Goal: Task Accomplishment & Management: Manage account settings

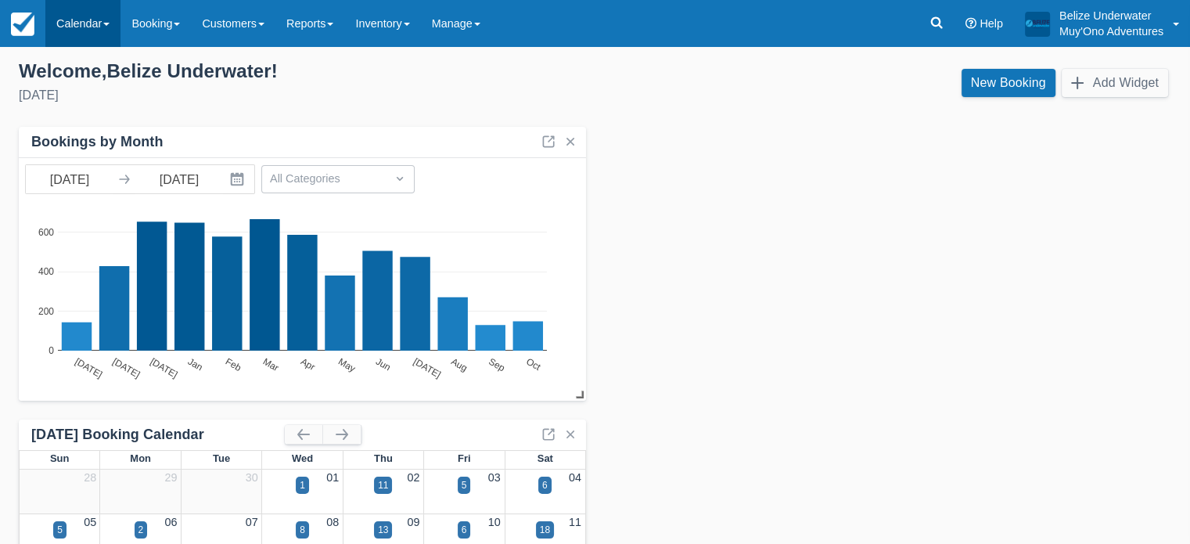
click at [77, 36] on link "Calendar" at bounding box center [82, 23] width 75 height 47
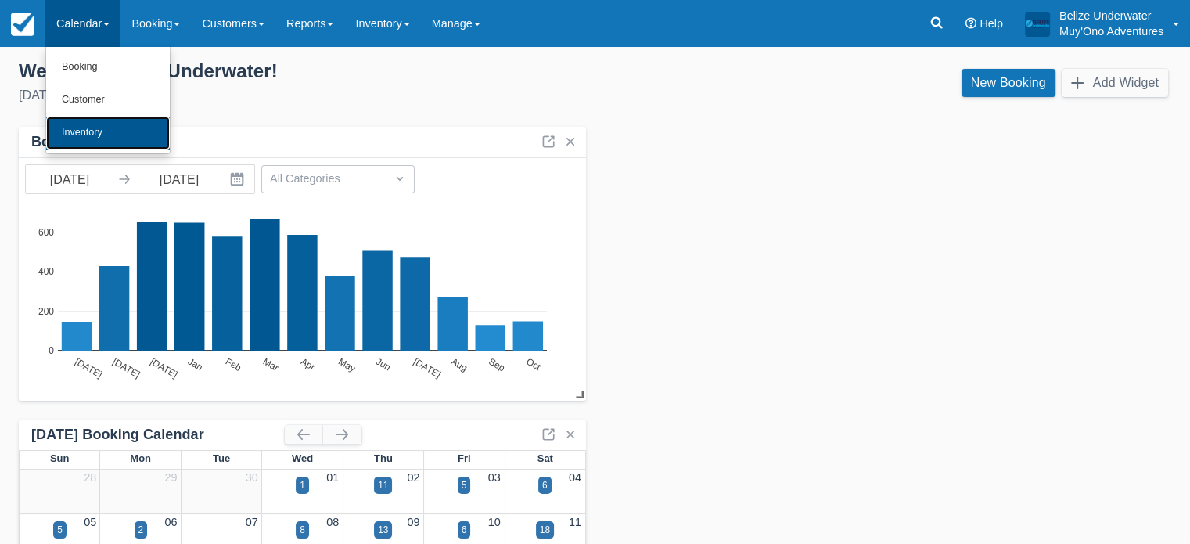
click at [77, 121] on link "Inventory" at bounding box center [108, 133] width 124 height 33
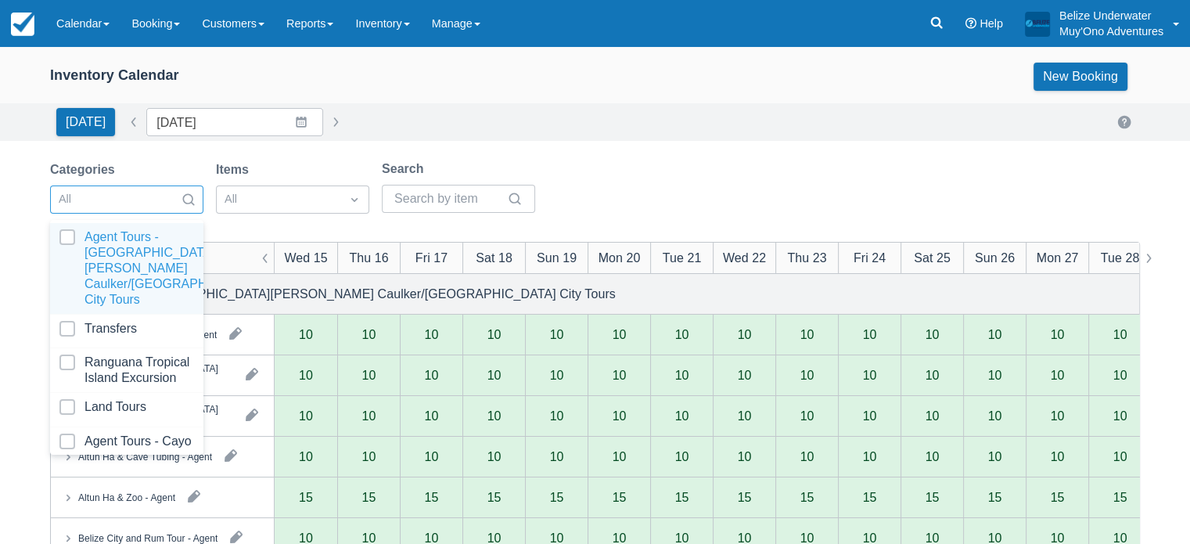
click at [110, 190] on div at bounding box center [113, 199] width 108 height 20
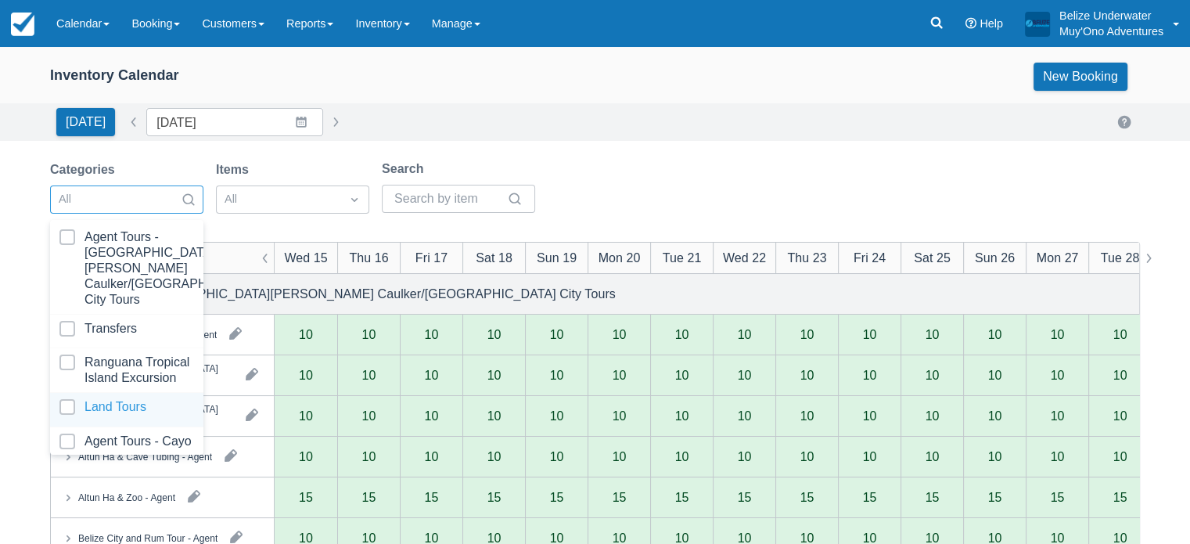
scroll to position [157, 0]
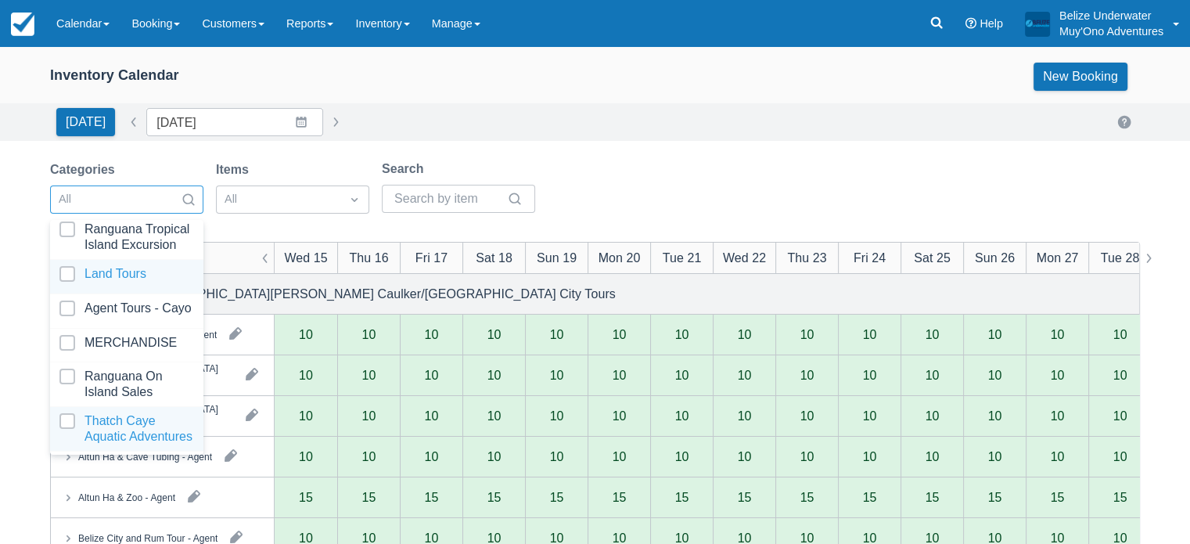
click at [115, 413] on div at bounding box center [126, 428] width 135 height 31
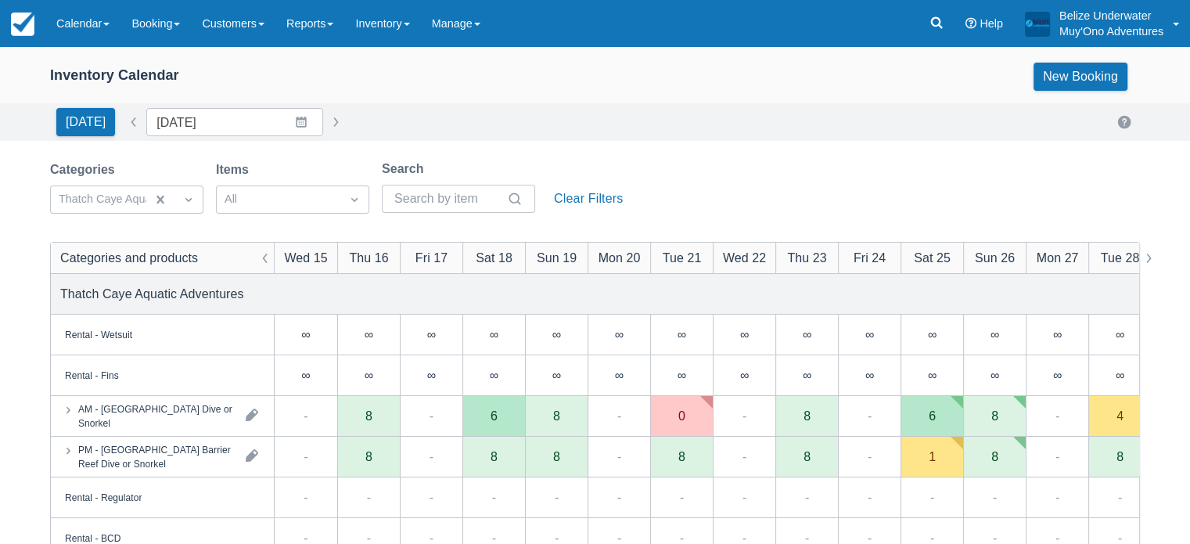
click at [418, 88] on div "Inventory Calendar New Booking" at bounding box center [595, 77] width 1090 height 28
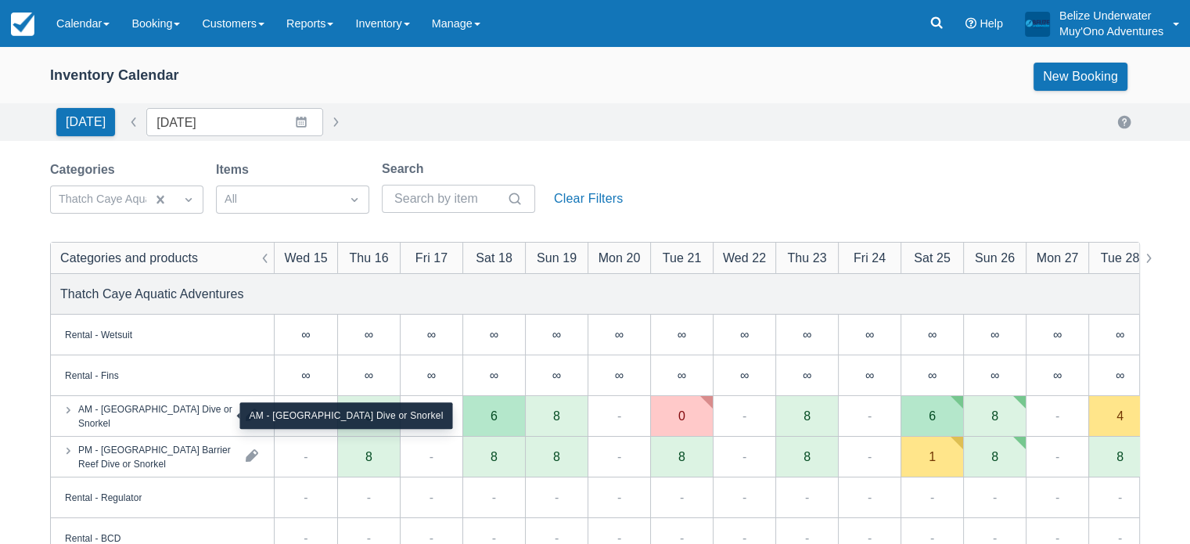
click at [201, 414] on div "AM - [GEOGRAPHIC_DATA] Dive or Snorkel" at bounding box center [155, 415] width 155 height 28
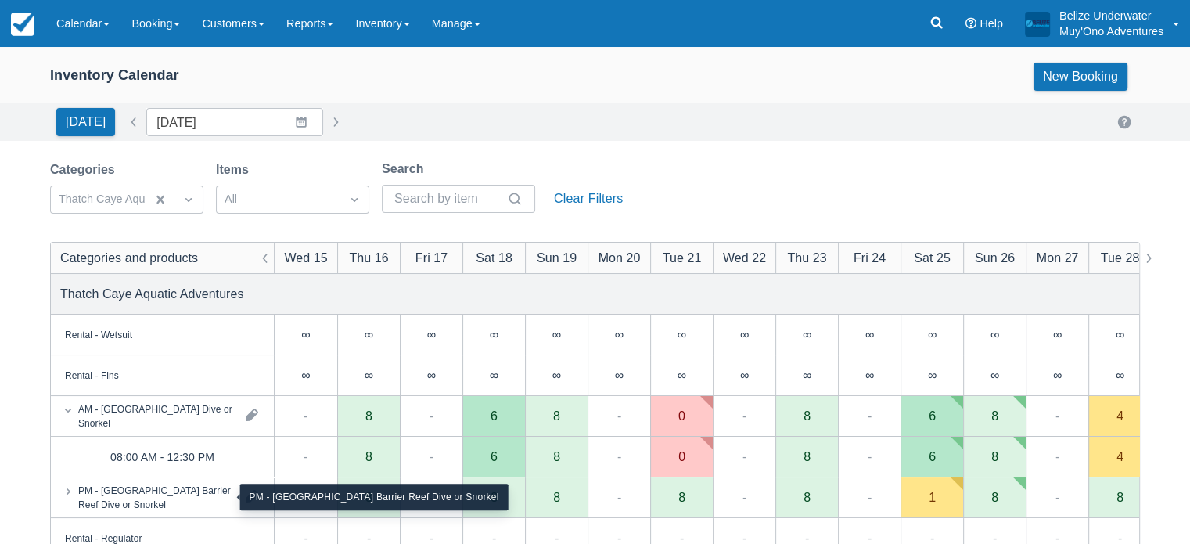
click at [171, 499] on div "PM - [GEOGRAPHIC_DATA] Barrier Reef Dive or Snorkel" at bounding box center [155, 497] width 155 height 28
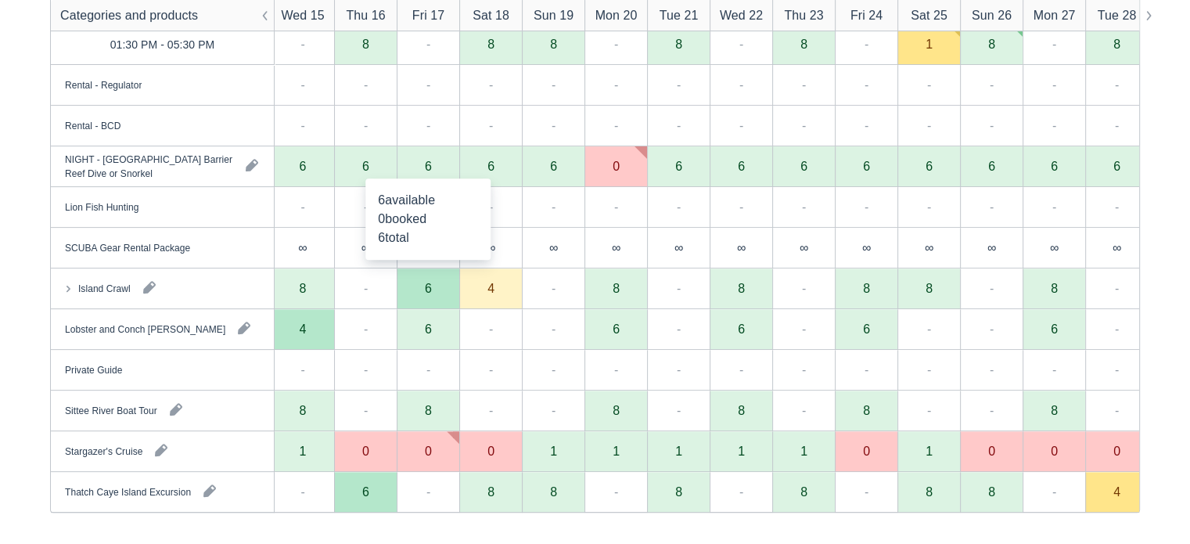
click at [428, 168] on div "6" at bounding box center [428, 166] width 7 height 13
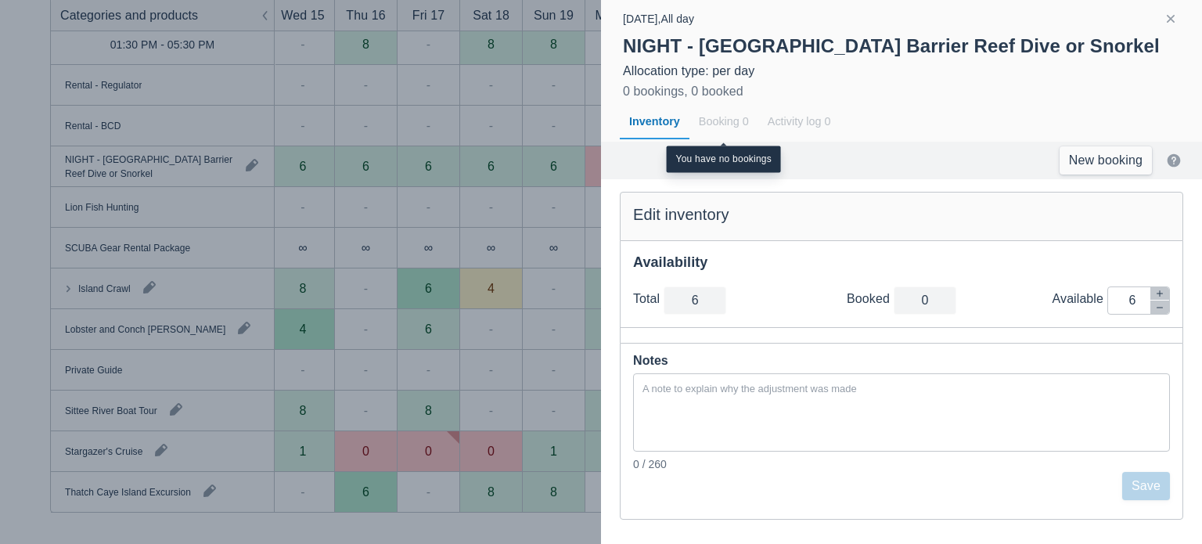
click at [716, 125] on div "Booking 0" at bounding box center [723, 122] width 69 height 36
click at [408, 194] on div at bounding box center [601, 272] width 1202 height 544
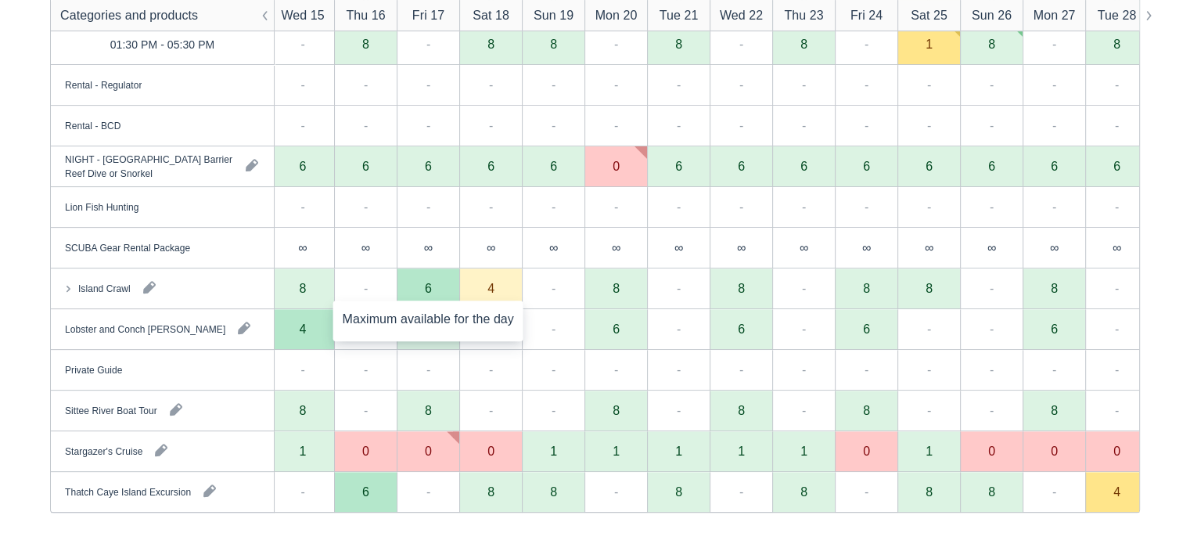
click at [426, 287] on div "6" at bounding box center [428, 288] width 7 height 13
click at [432, 291] on div "6" at bounding box center [428, 288] width 63 height 41
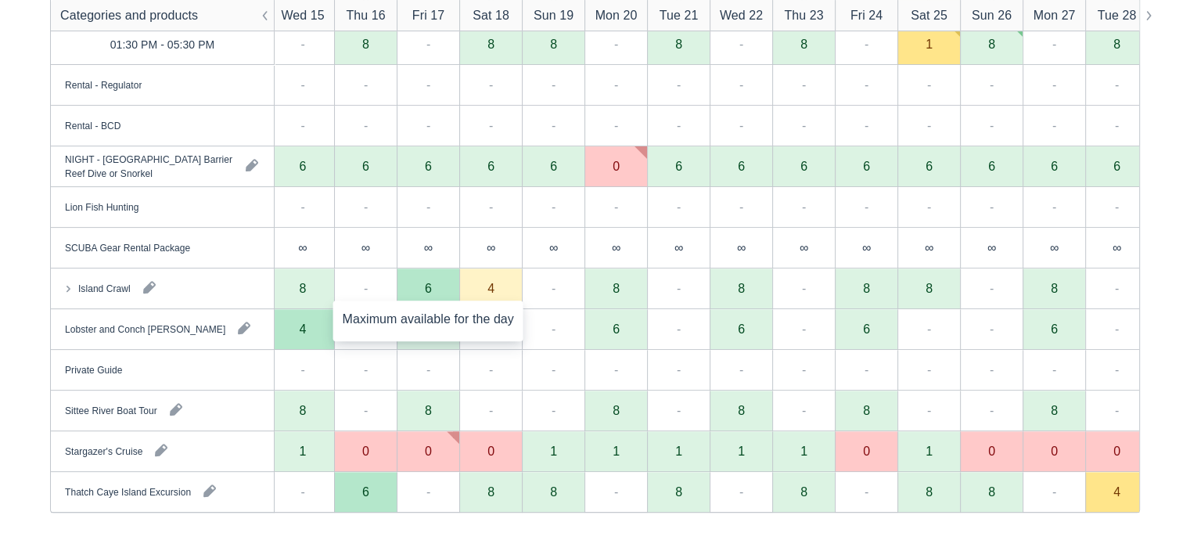
click at [425, 290] on div "6" at bounding box center [428, 288] width 7 height 13
click at [488, 291] on div "4" at bounding box center [491, 288] width 7 height 13
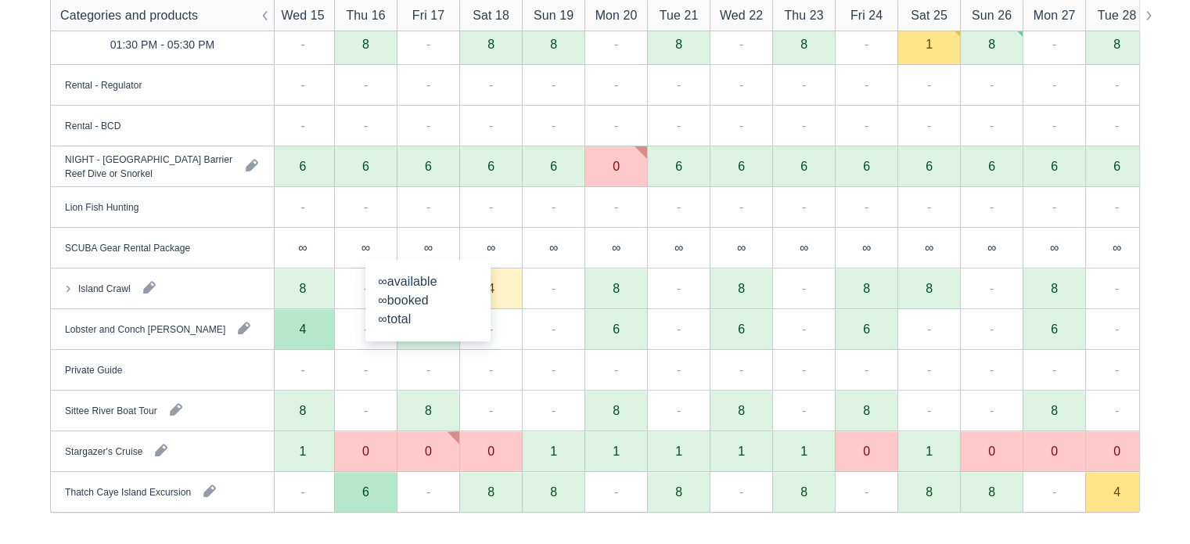
click at [448, 245] on div "∞" at bounding box center [428, 248] width 63 height 41
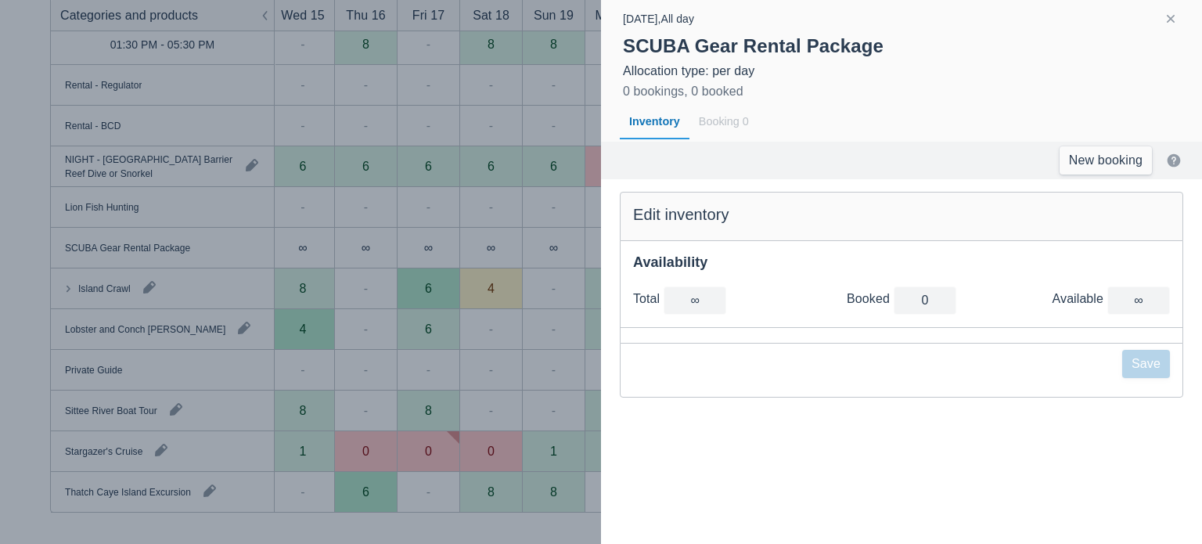
click at [453, 265] on div at bounding box center [601, 272] width 1202 height 544
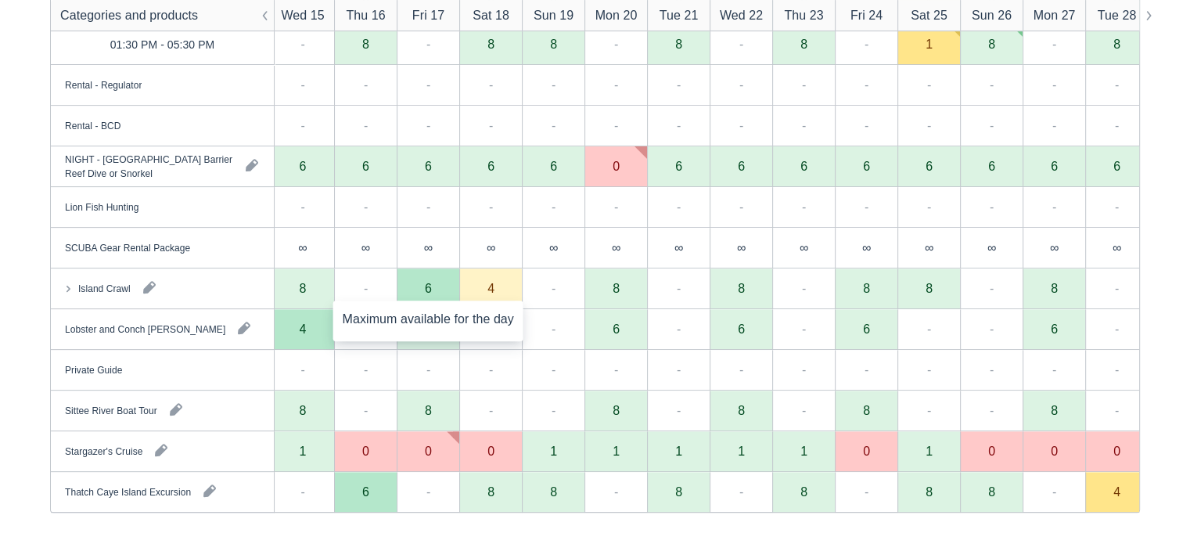
click at [426, 290] on div "6" at bounding box center [428, 288] width 7 height 13
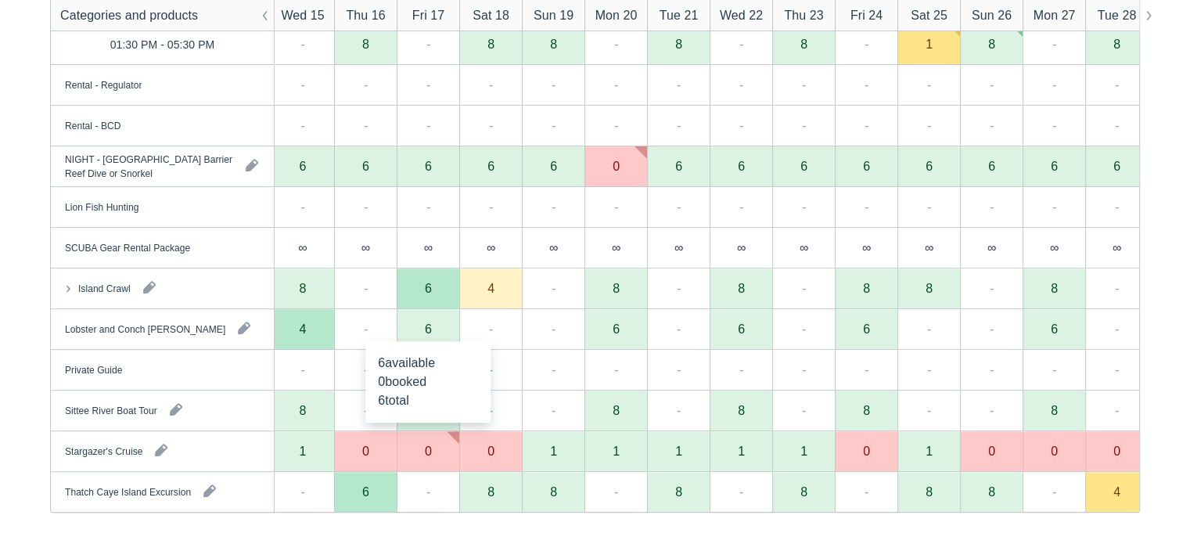
click at [425, 328] on div "6" at bounding box center [428, 328] width 7 height 13
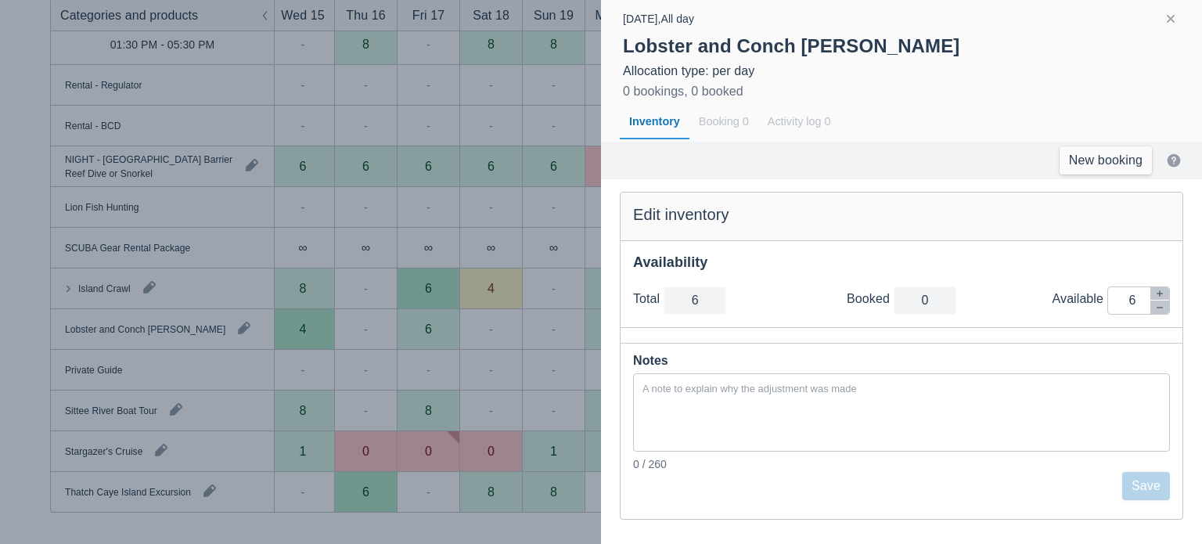
click at [429, 293] on div at bounding box center [601, 272] width 1202 height 544
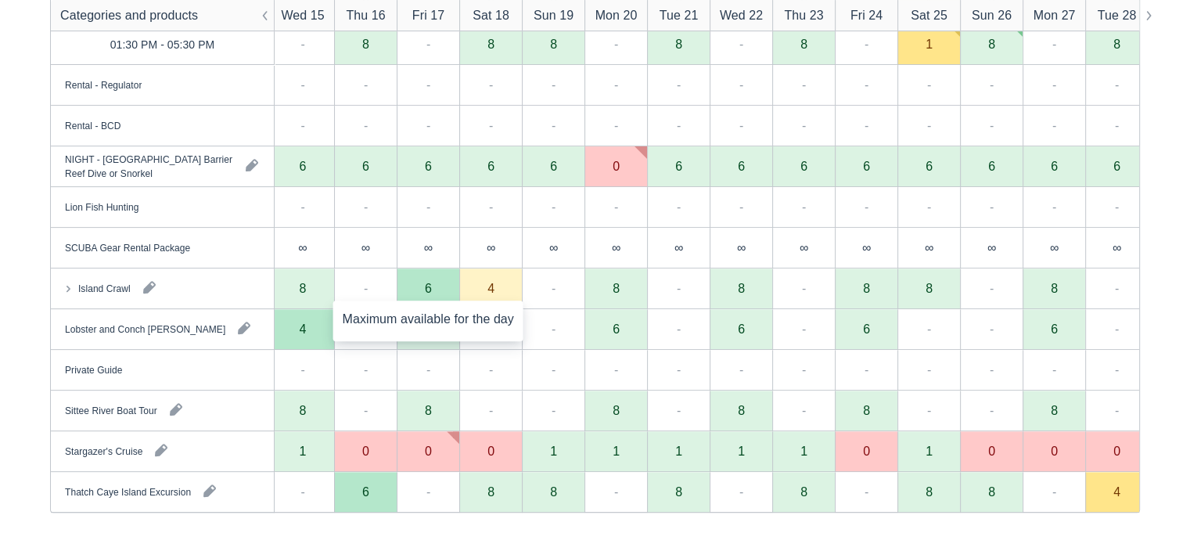
click at [429, 293] on div "6" at bounding box center [428, 288] width 7 height 13
click at [211, 282] on div "Island Crawl" at bounding box center [162, 288] width 223 height 40
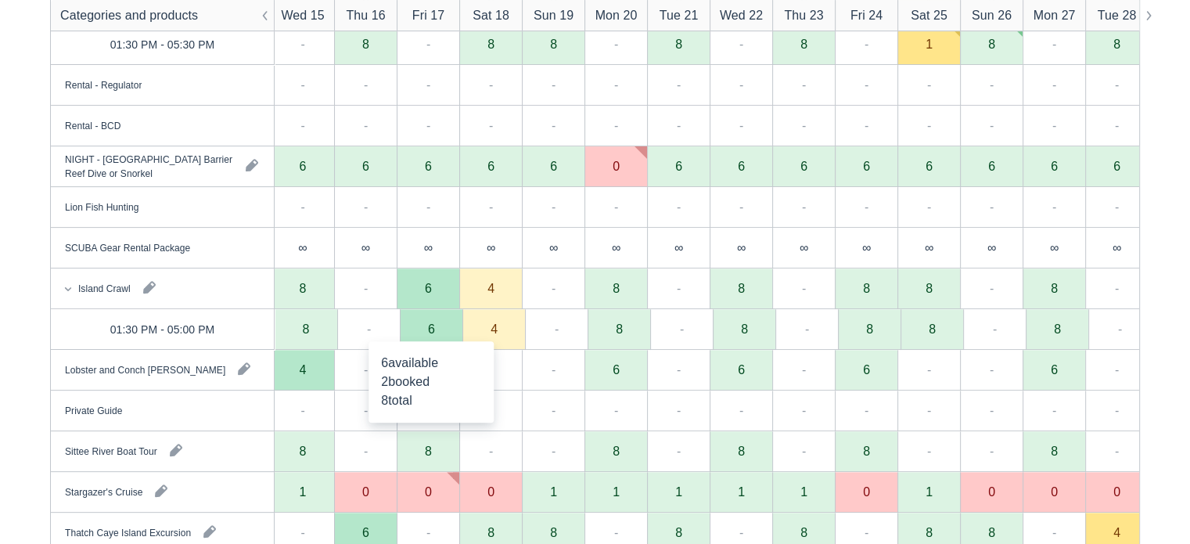
click at [433, 321] on div "6" at bounding box center [431, 329] width 63 height 41
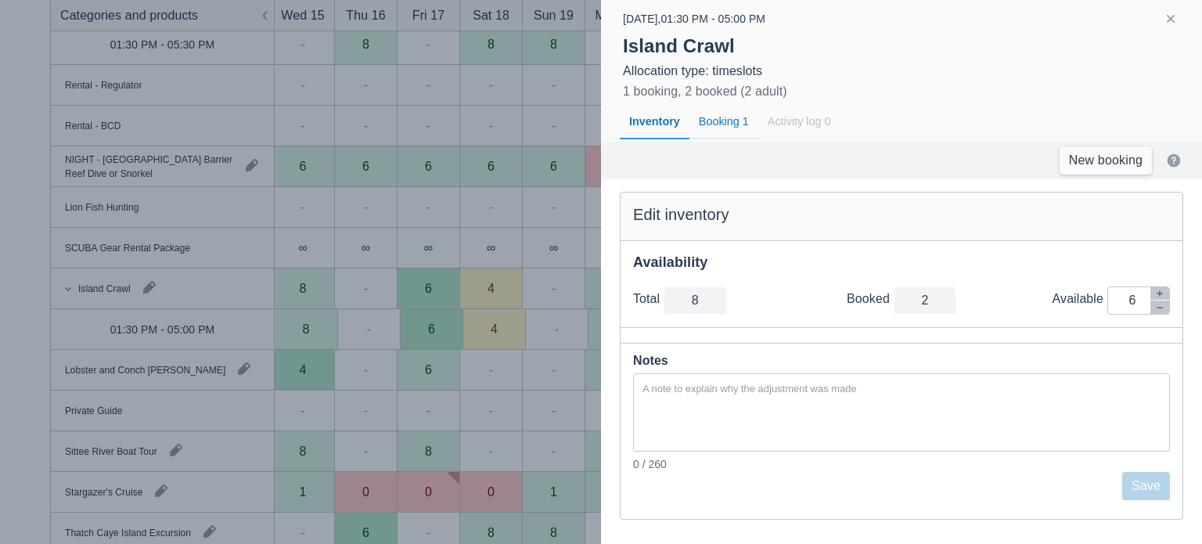
click at [731, 123] on div "Booking 1" at bounding box center [723, 122] width 69 height 36
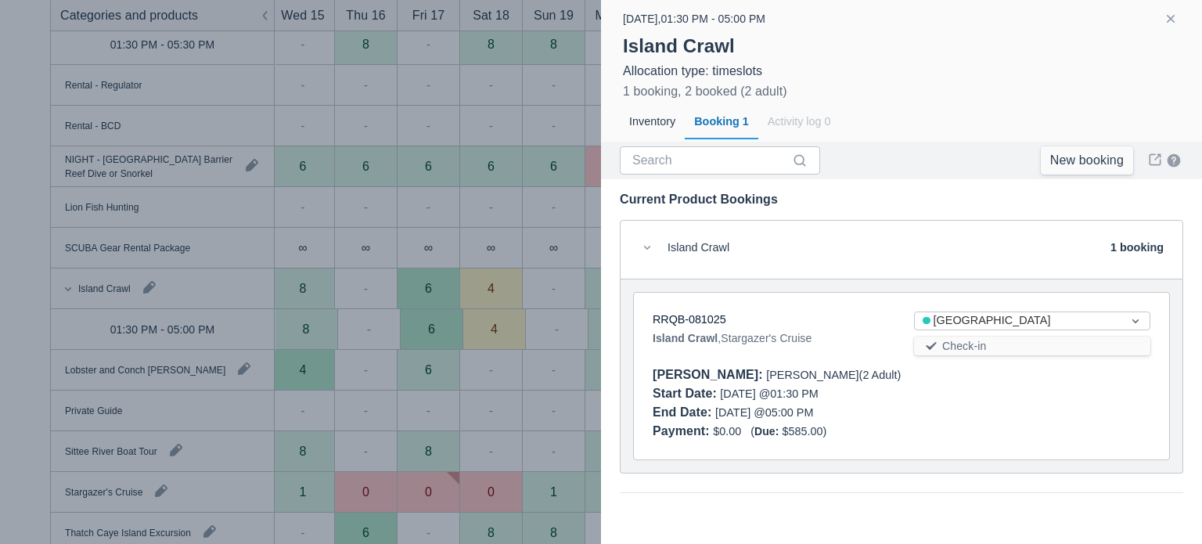
click at [523, 272] on div at bounding box center [601, 272] width 1202 height 544
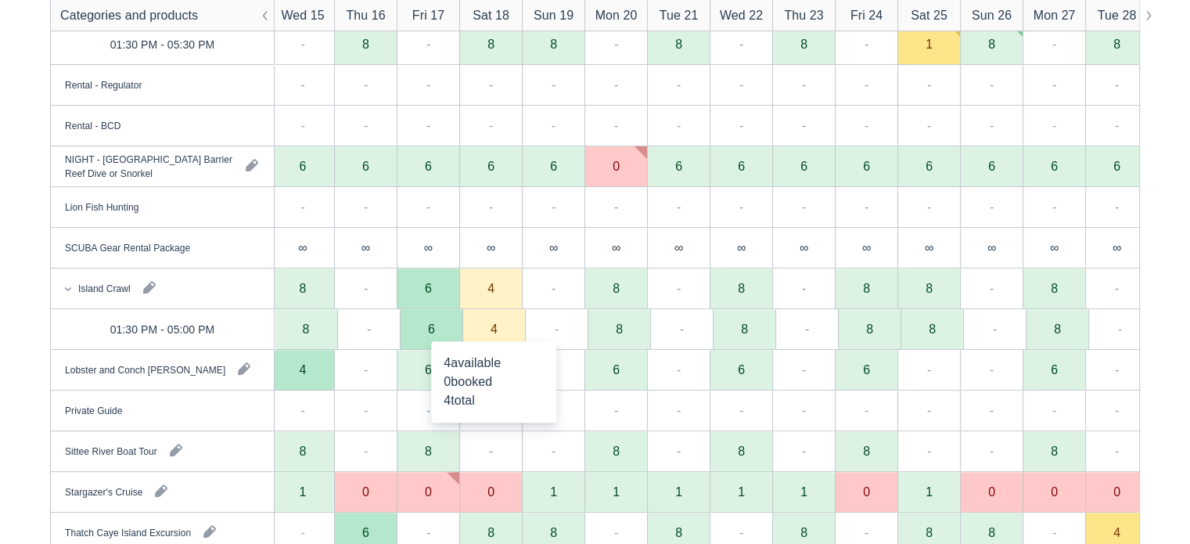
click at [491, 328] on div "4" at bounding box center [494, 328] width 7 height 13
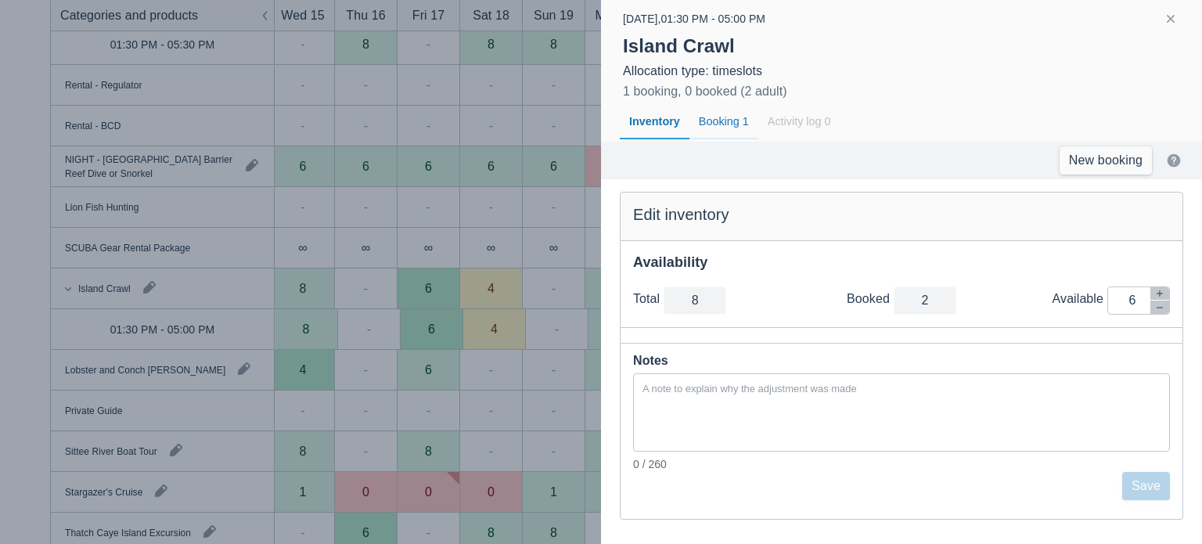
click at [726, 121] on div "Booking 1" at bounding box center [723, 122] width 69 height 36
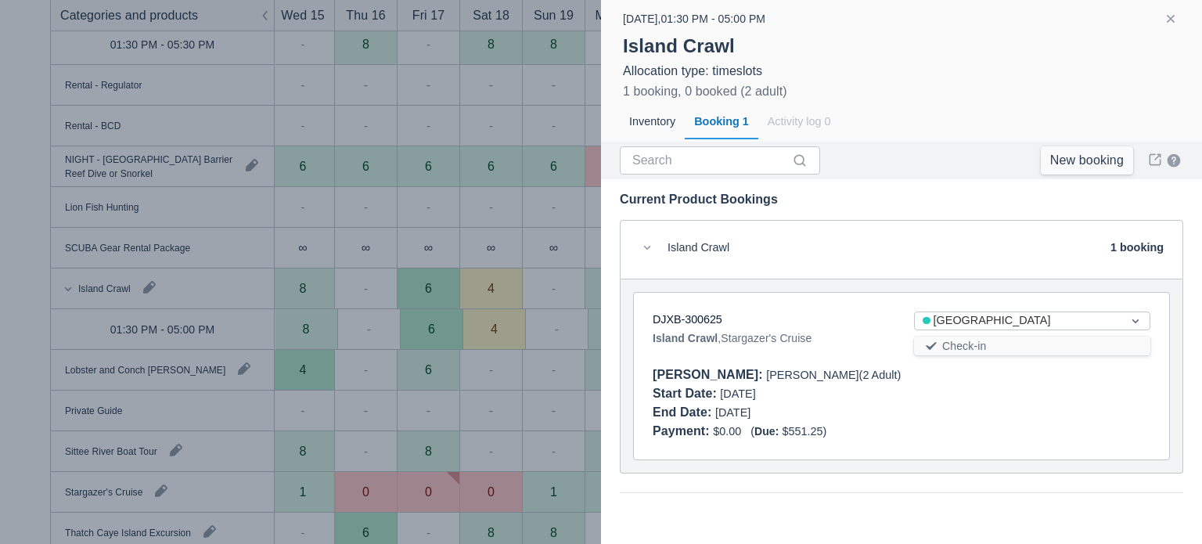
click at [563, 275] on div at bounding box center [601, 272] width 1202 height 544
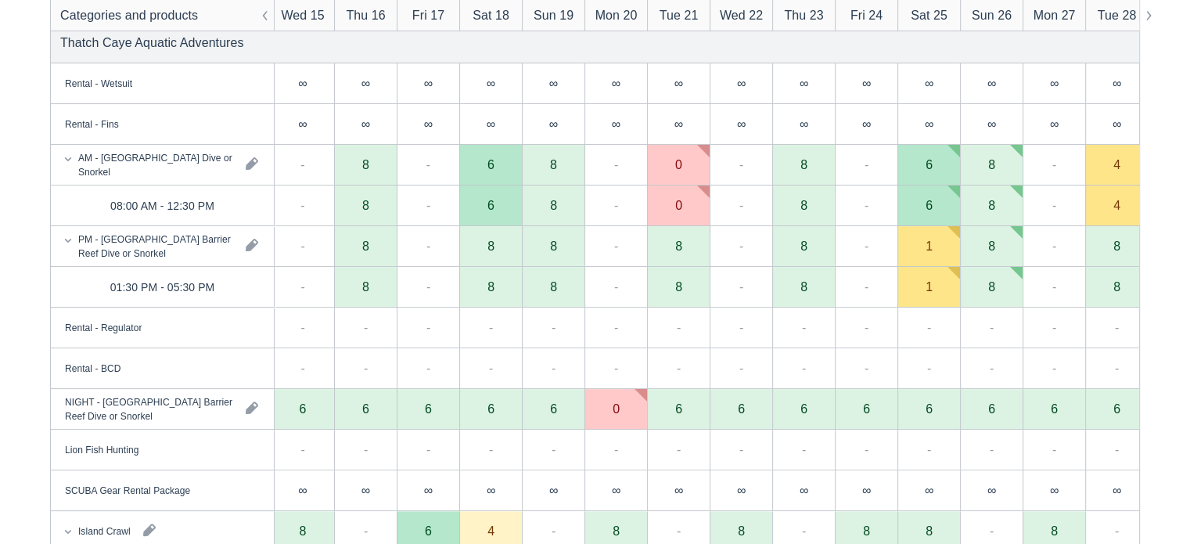
scroll to position [250, 0]
click at [493, 208] on div "6" at bounding box center [491, 206] width 7 height 13
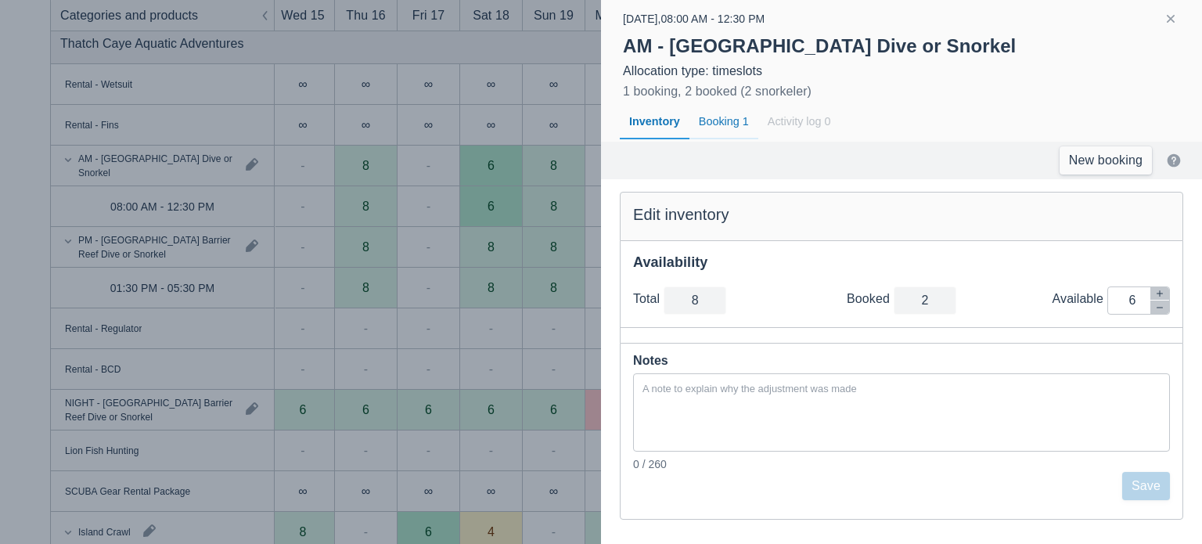
click at [725, 131] on div "Booking 1" at bounding box center [723, 122] width 69 height 36
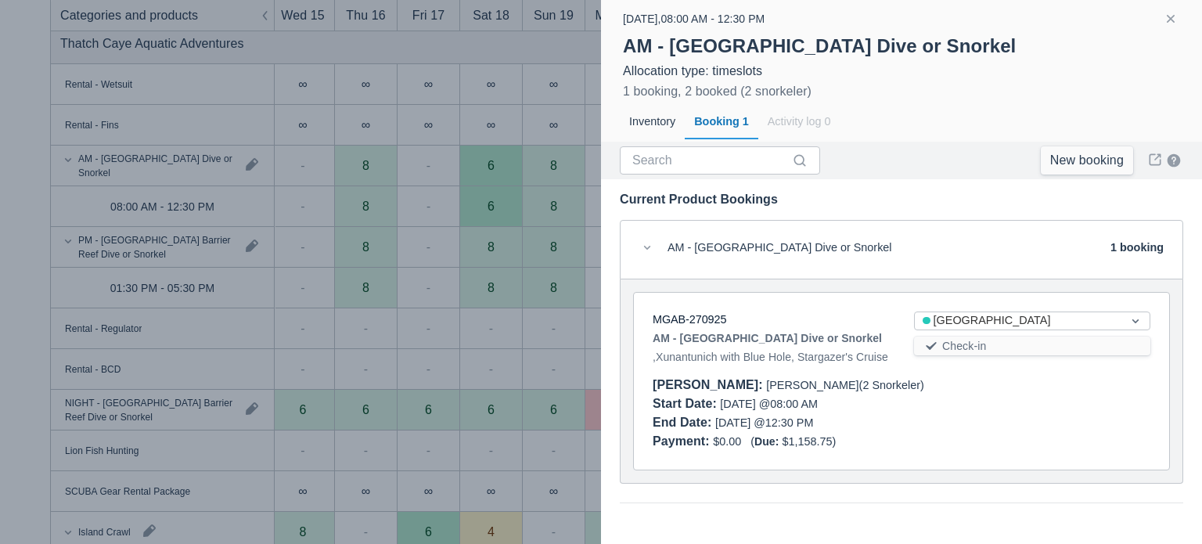
click at [496, 297] on div at bounding box center [601, 272] width 1202 height 544
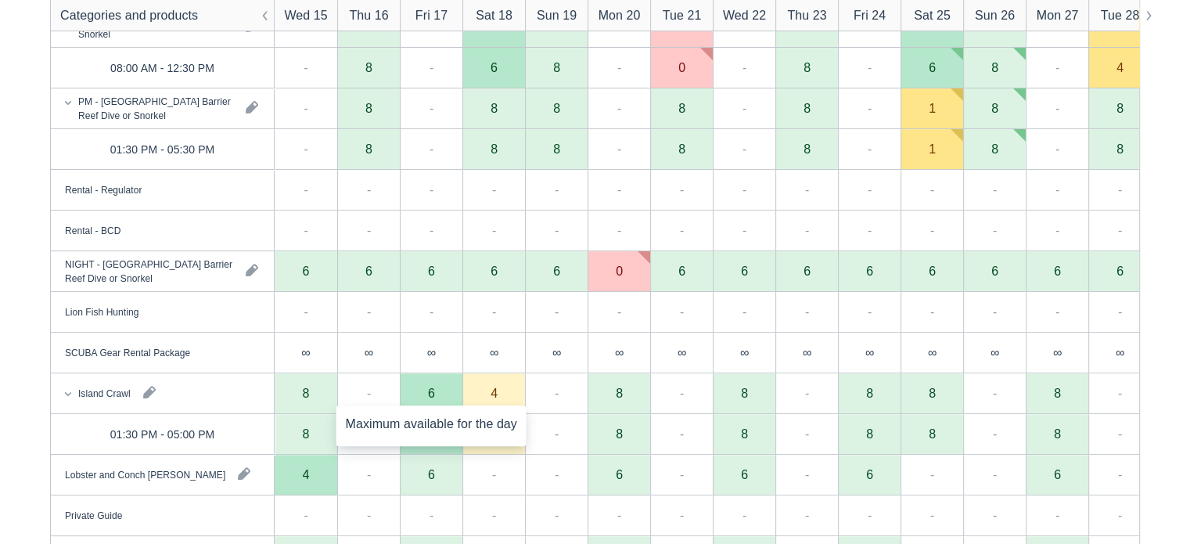
scroll to position [388, 0]
click at [230, 394] on div "Island Crawl" at bounding box center [162, 394] width 223 height 40
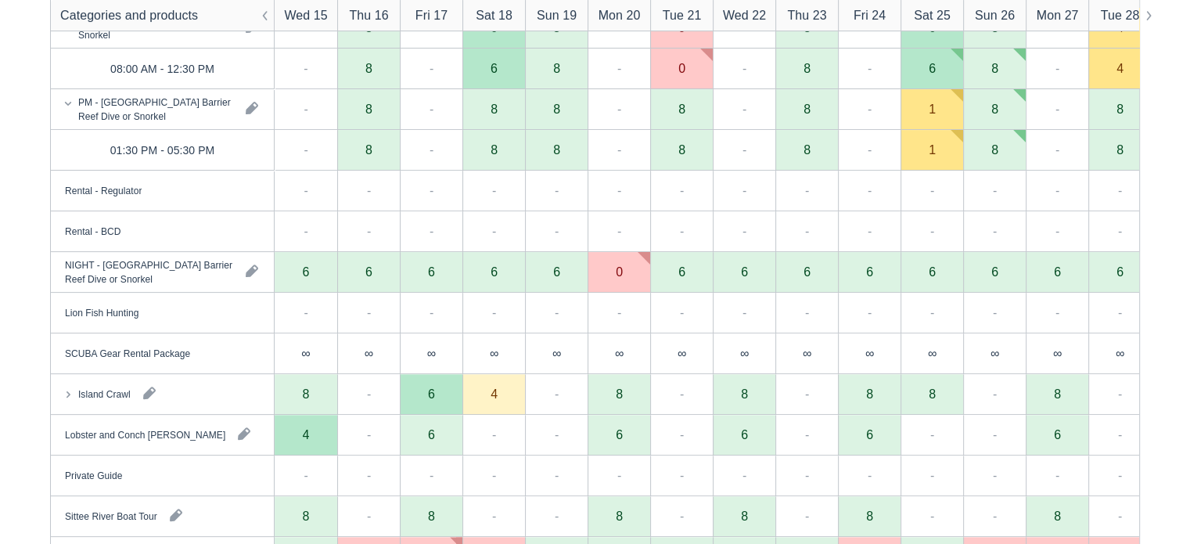
click at [207, 428] on div "Lobster and Conch [PERSON_NAME]" at bounding box center [162, 435] width 223 height 40
click at [426, 446] on div "6" at bounding box center [431, 435] width 63 height 41
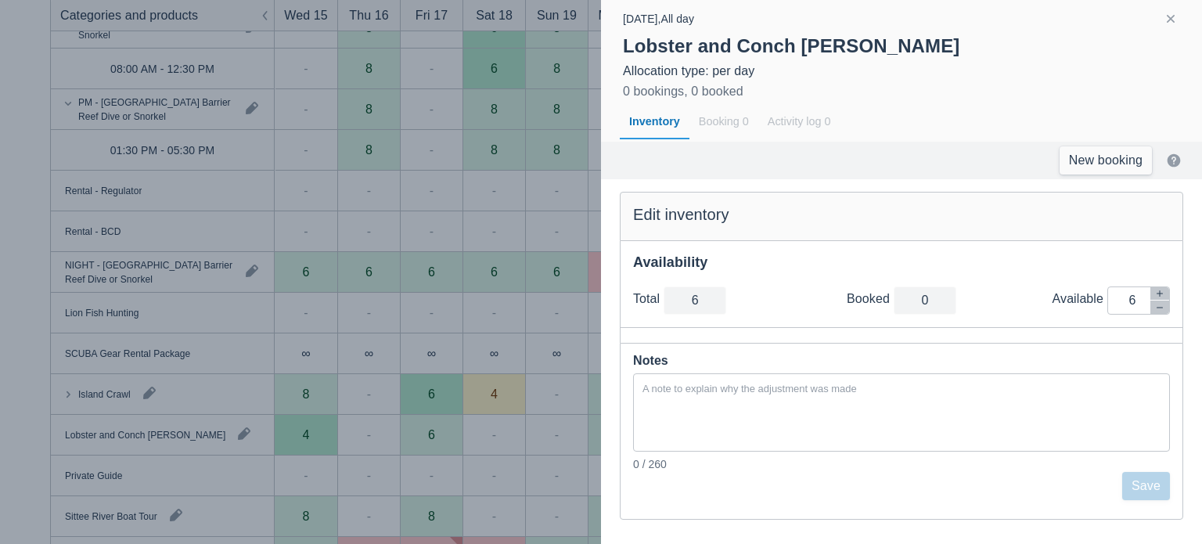
click at [444, 376] on div at bounding box center [601, 272] width 1202 height 544
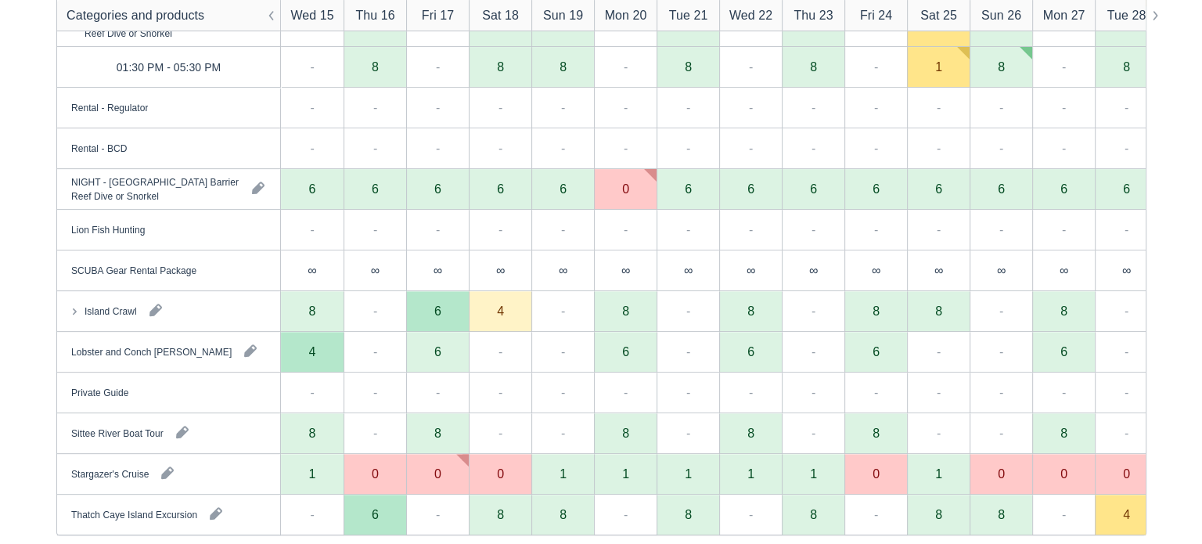
scroll to position [472, 0]
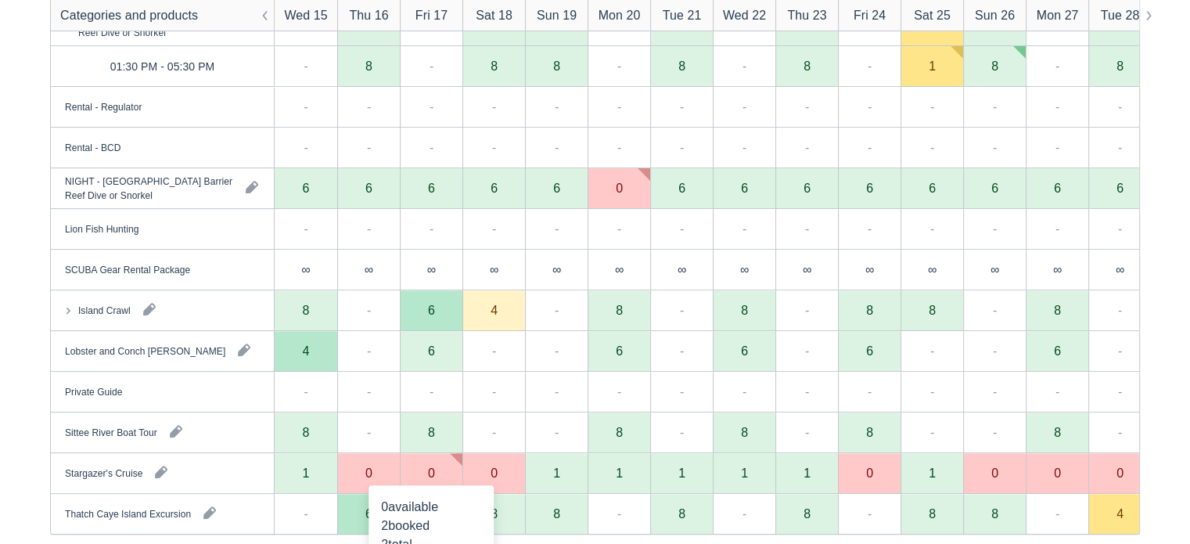
click at [431, 468] on div "0" at bounding box center [431, 472] width 7 height 13
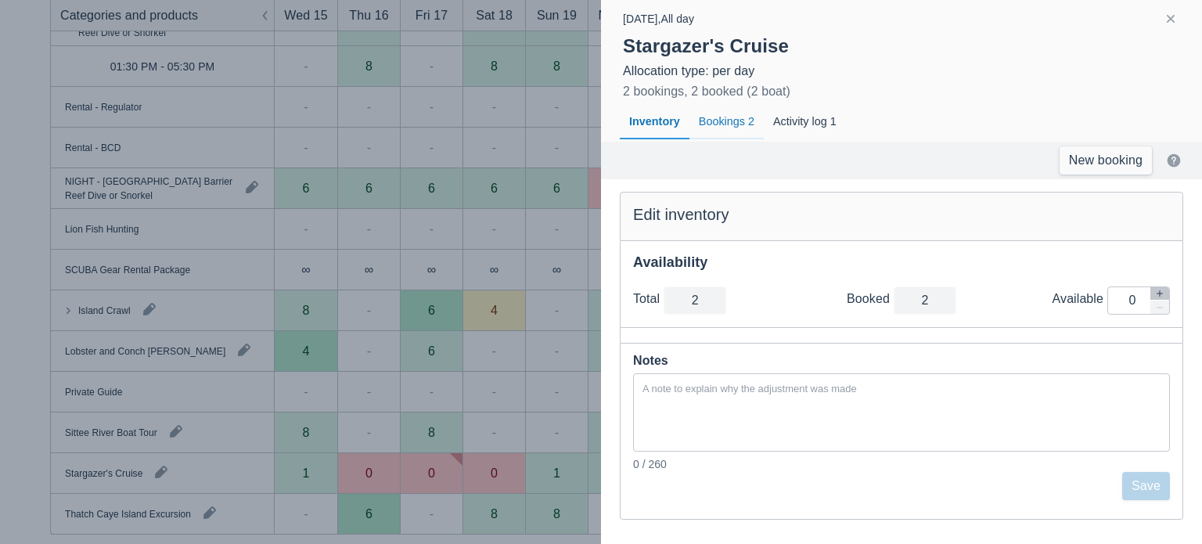
click at [729, 120] on div "Bookings 2" at bounding box center [726, 122] width 74 height 36
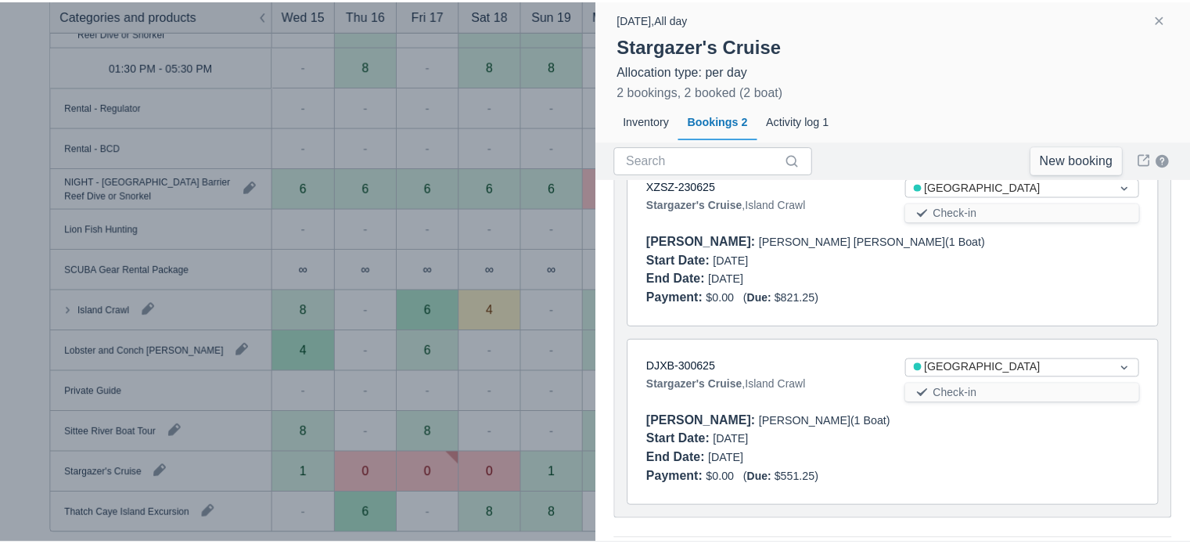
scroll to position [147, 0]
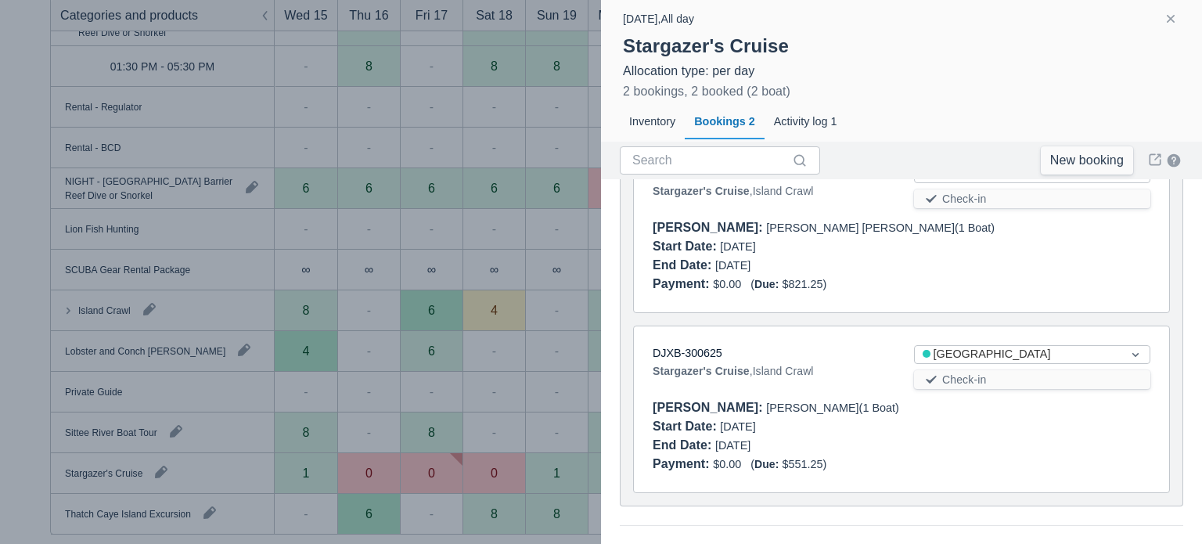
click at [554, 301] on div at bounding box center [601, 272] width 1202 height 544
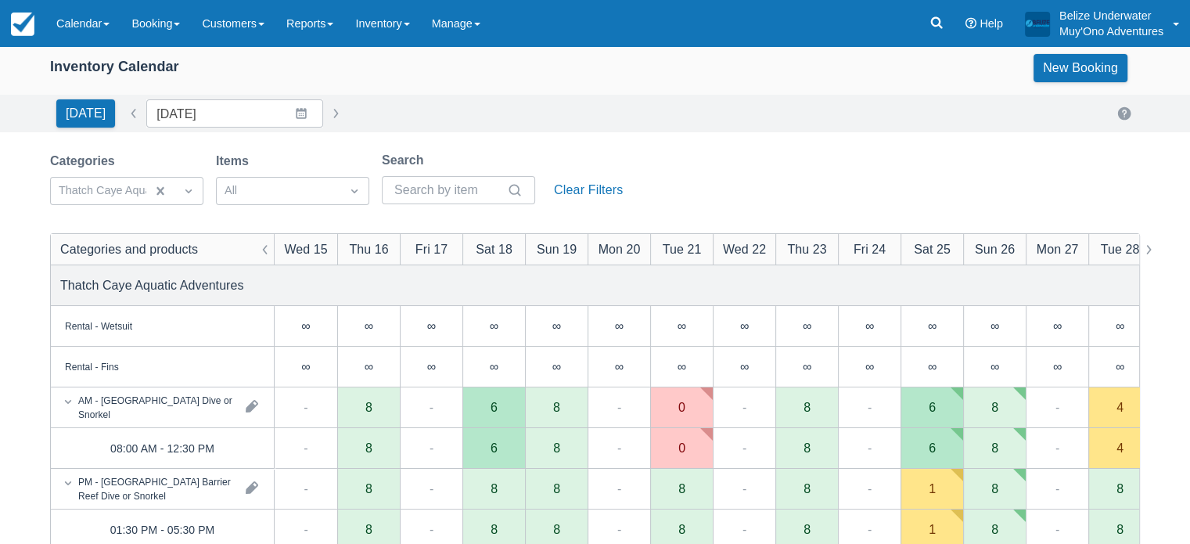
scroll to position [0, 0]
